Goal: Information Seeking & Learning: Learn about a topic

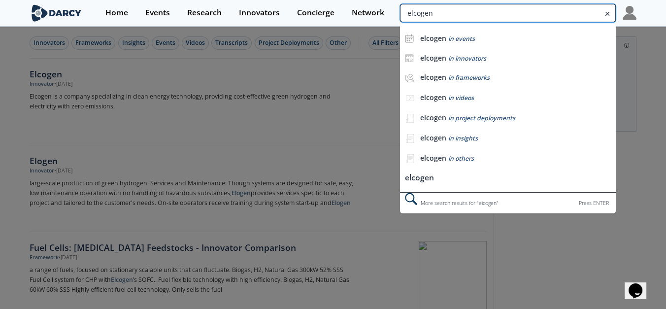
click at [556, 12] on input "elcogen" at bounding box center [508, 13] width 216 height 18
drag, startPoint x: 458, startPoint y: 14, endPoint x: 372, endPoint y: 25, distance: 87.4
click at [372, 25] on div "Home Events Research Innovators Concierge Network elcogen elcogen in events elc…" at bounding box center [367, 13] width 540 height 26
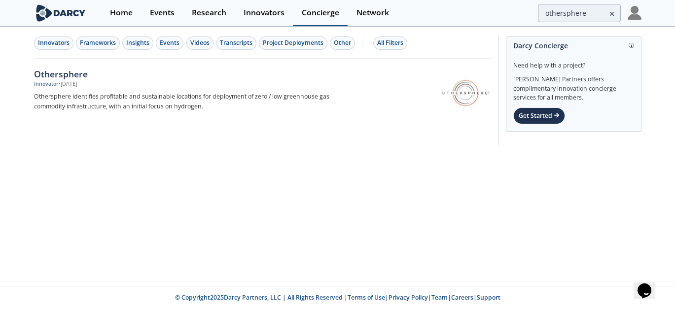
type input "elcogen"
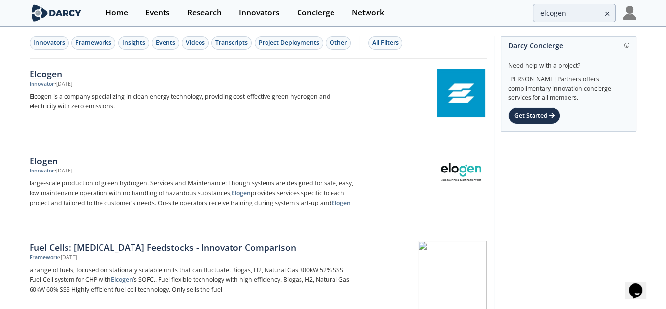
click at [54, 72] on div "Elcogen" at bounding box center [193, 74] width 326 height 13
